Goal: Transaction & Acquisition: Book appointment/travel/reservation

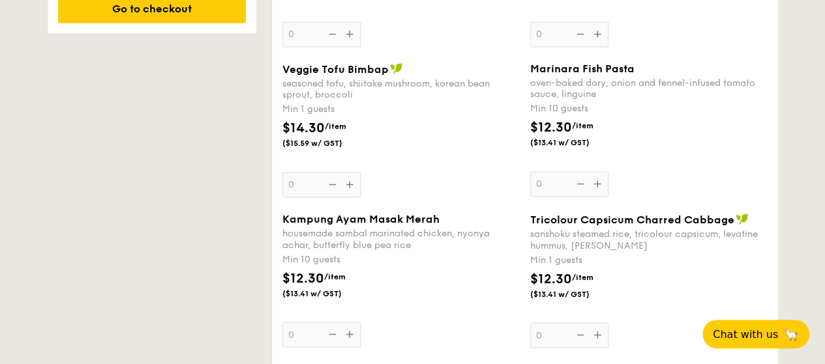
scroll to position [978, 0]
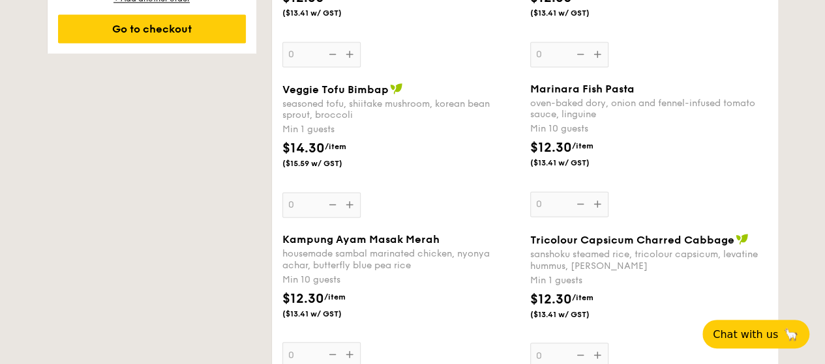
click at [323, 87] on span "Veggie Tofu Bimbap" at bounding box center [335, 89] width 106 height 12
click at [323, 192] on input "0" at bounding box center [321, 204] width 78 height 25
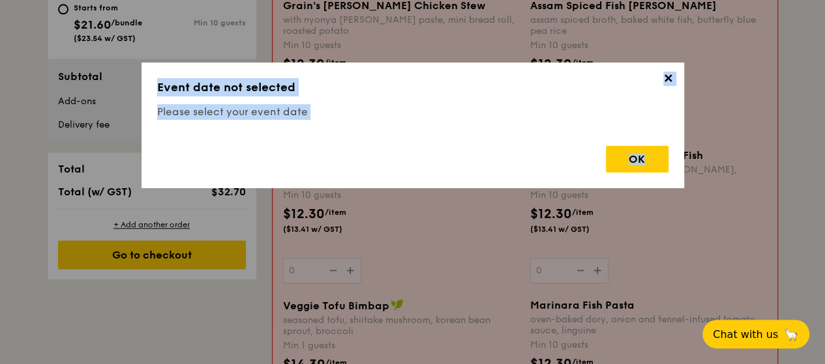
click at [323, 87] on h3 "Event date not selected" at bounding box center [412, 87] width 511 height 18
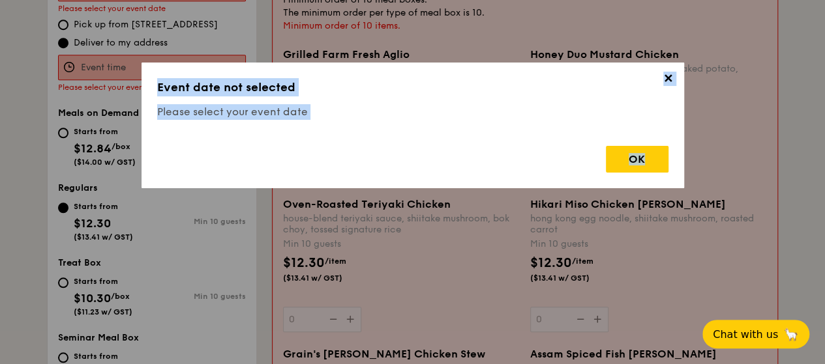
scroll to position [348, 0]
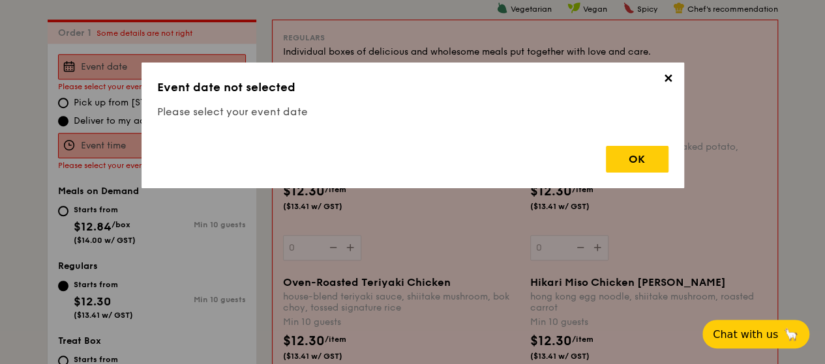
click at [671, 80] on span "✕" at bounding box center [668, 81] width 18 height 18
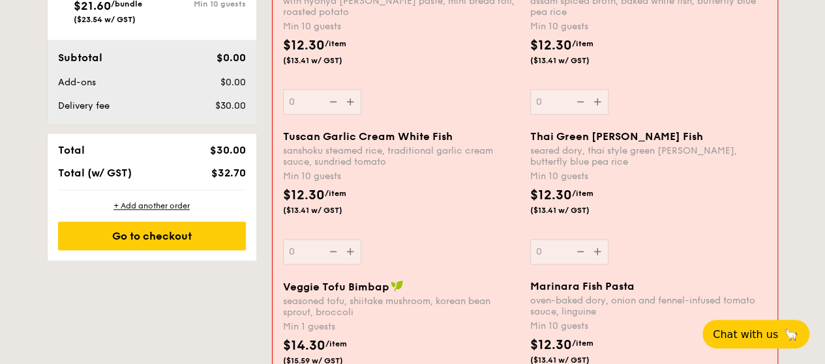
scroll to position [609, 0]
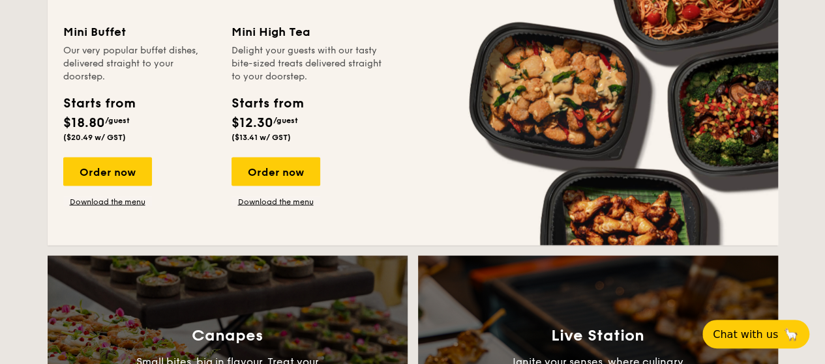
scroll to position [1369, 0]
